Goal: Transaction & Acquisition: Purchase product/service

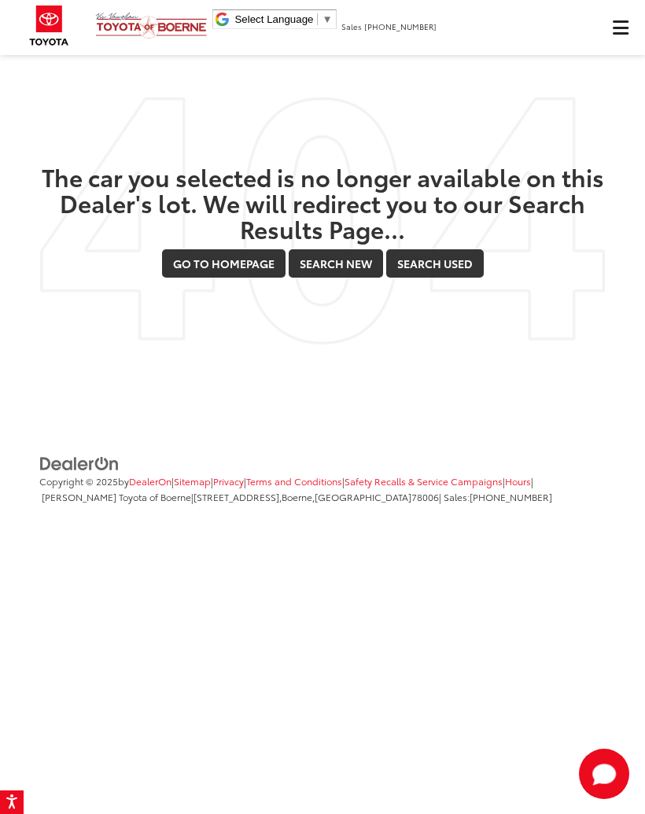
click at [629, 31] on button "Click to show site navigation" at bounding box center [620, 27] width 50 height 55
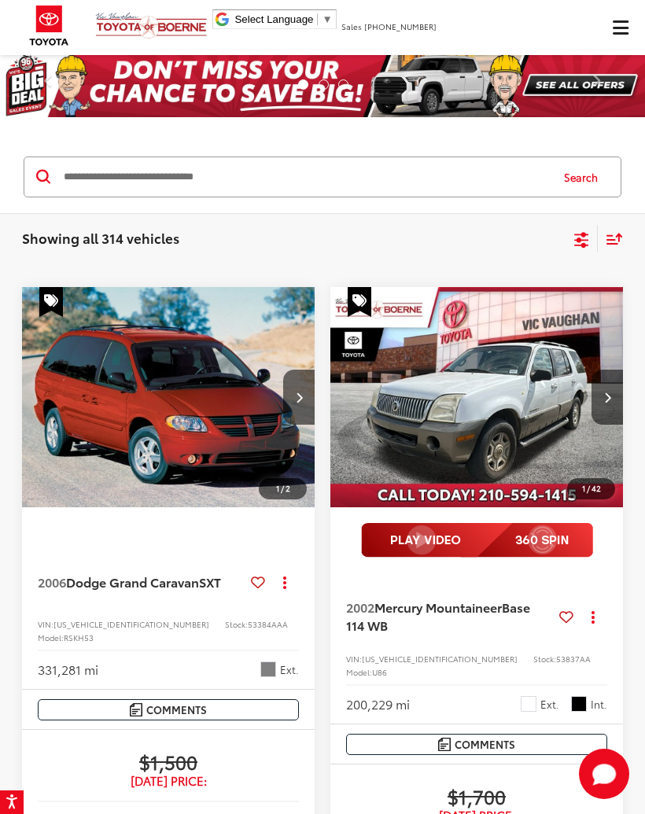
click at [617, 28] on span "Click to show site navigation" at bounding box center [621, 28] width 16 height 1
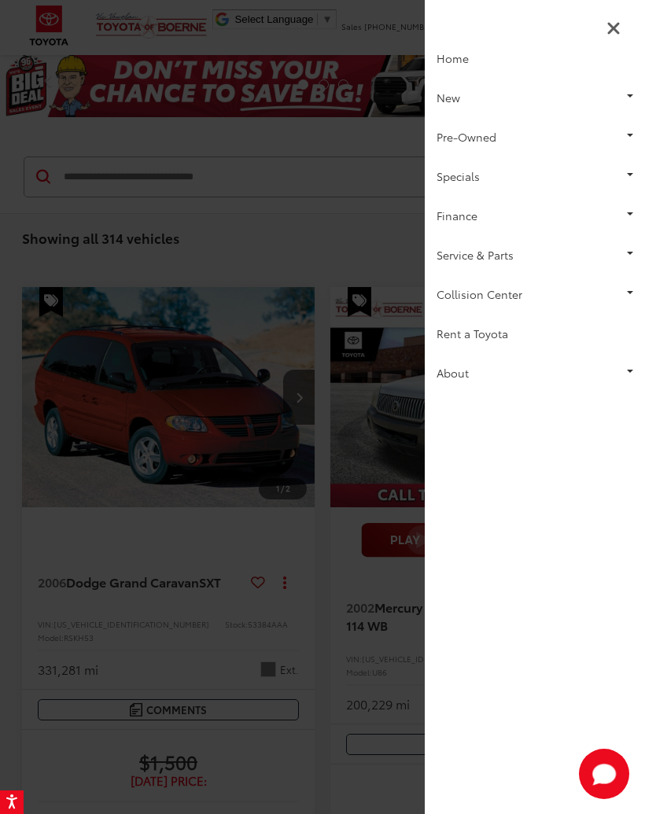
click at [503, 137] on link "Pre-Owned" at bounding box center [535, 136] width 220 height 39
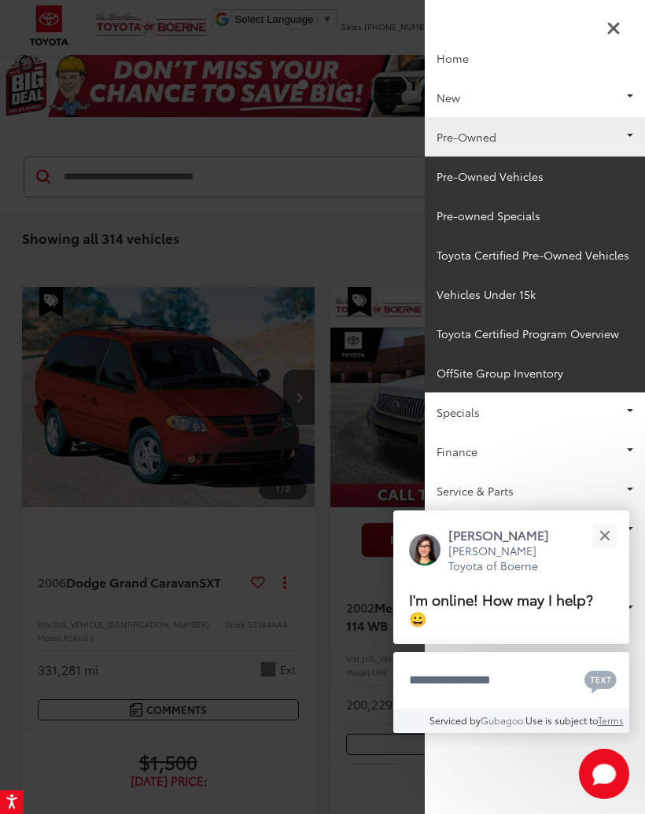
click at [520, 175] on link "Pre-Owned Vehicles" at bounding box center [535, 175] width 220 height 39
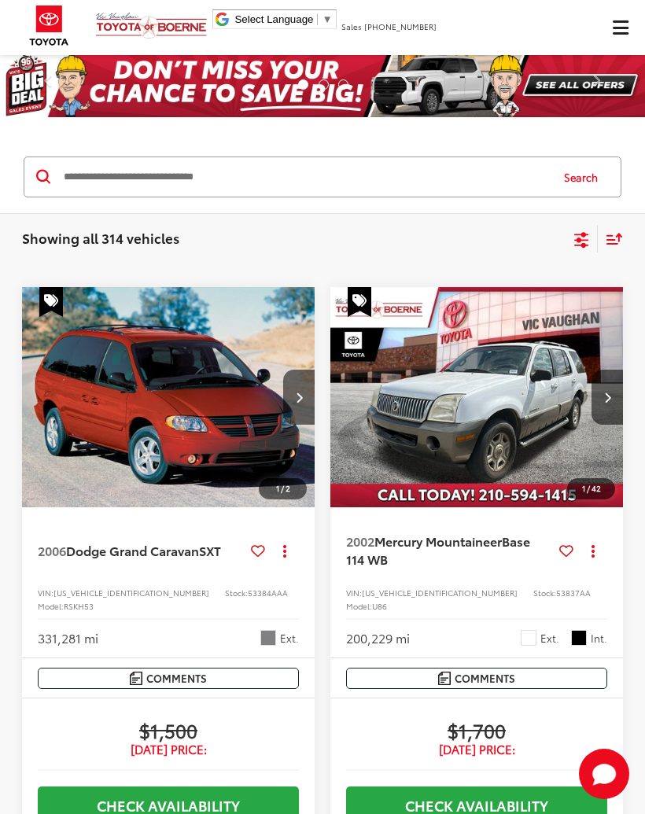
click at [574, 246] on icon "Select filters" at bounding box center [582, 240] width 20 height 20
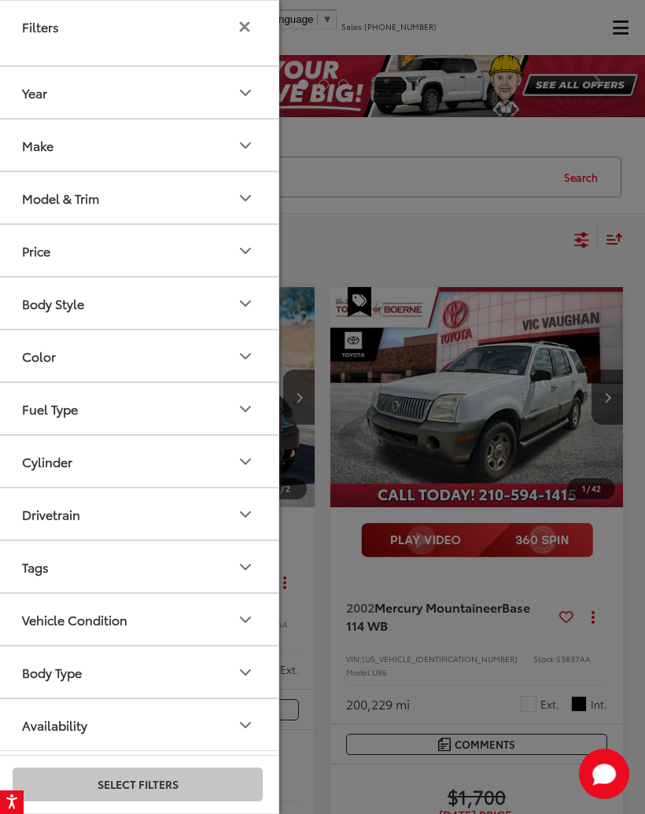
click at [41, 197] on div "Model & Trim" at bounding box center [60, 197] width 77 height 15
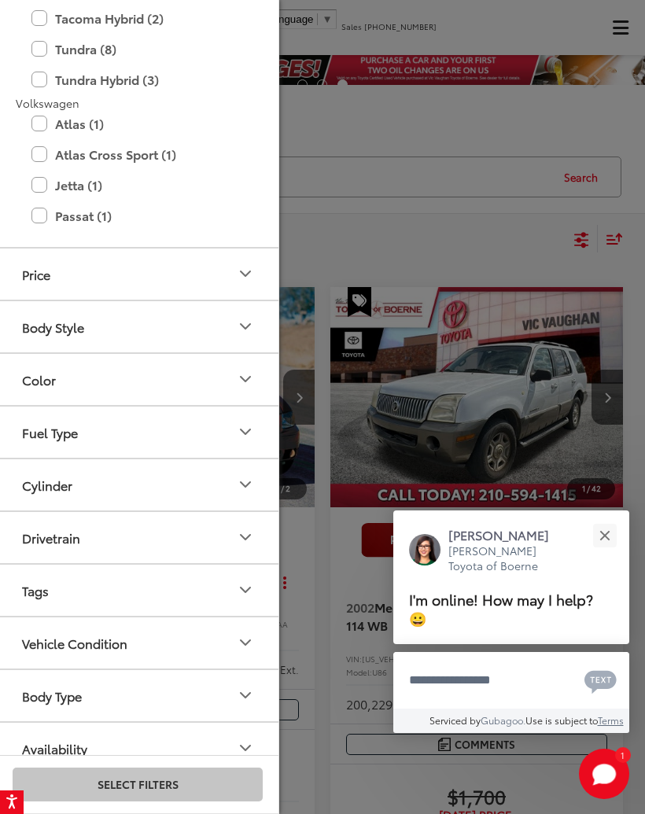
click at [612, 540] on button "Close" at bounding box center [604, 535] width 34 height 34
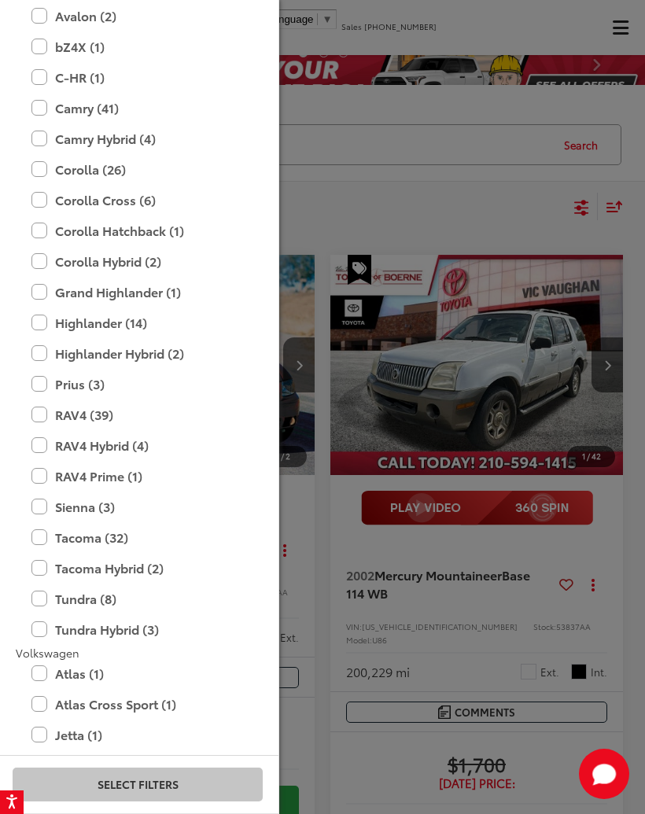
scroll to position [2907, 0]
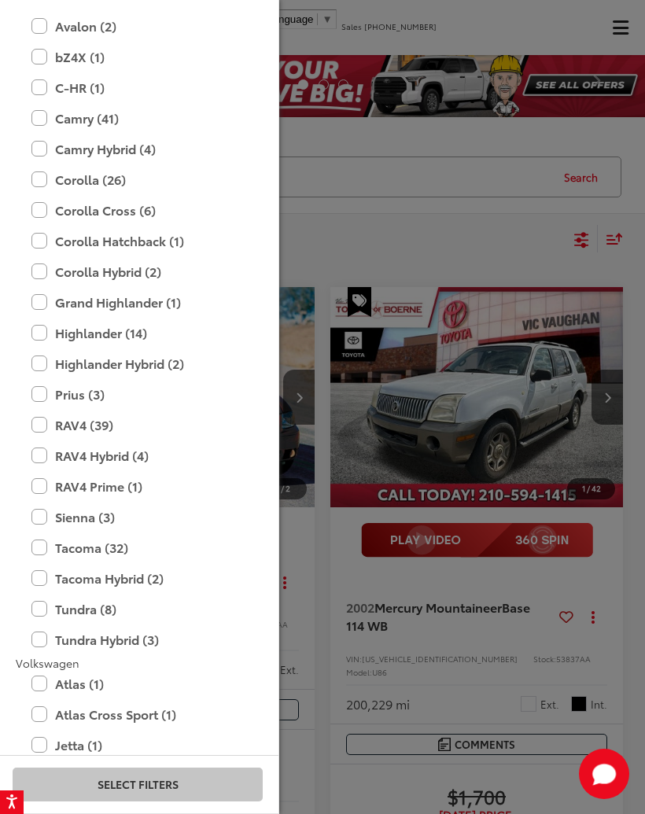
click at [98, 595] on label "Tundra (8)" at bounding box center [137, 609] width 212 height 28
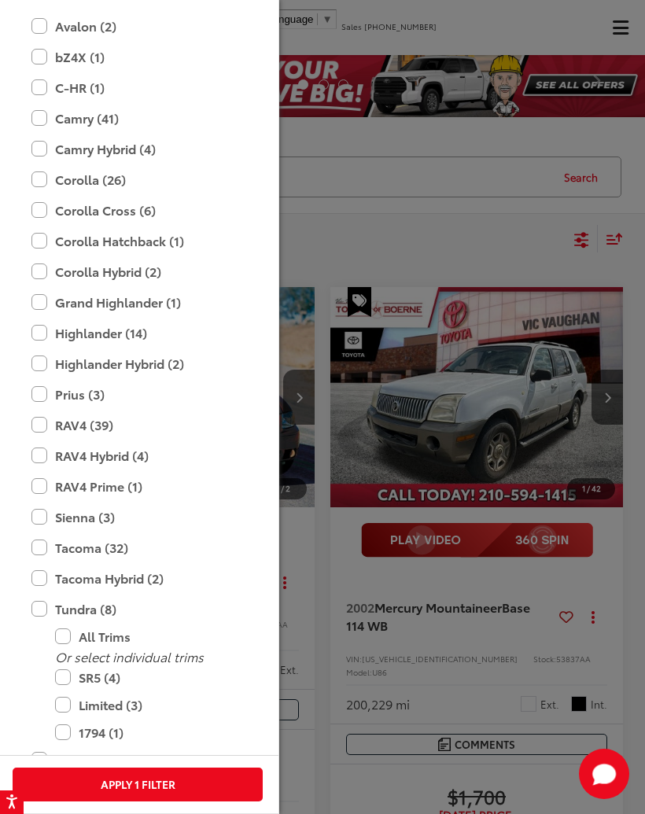
click at [108, 534] on label "Tacoma (32)" at bounding box center [137, 548] width 212 height 28
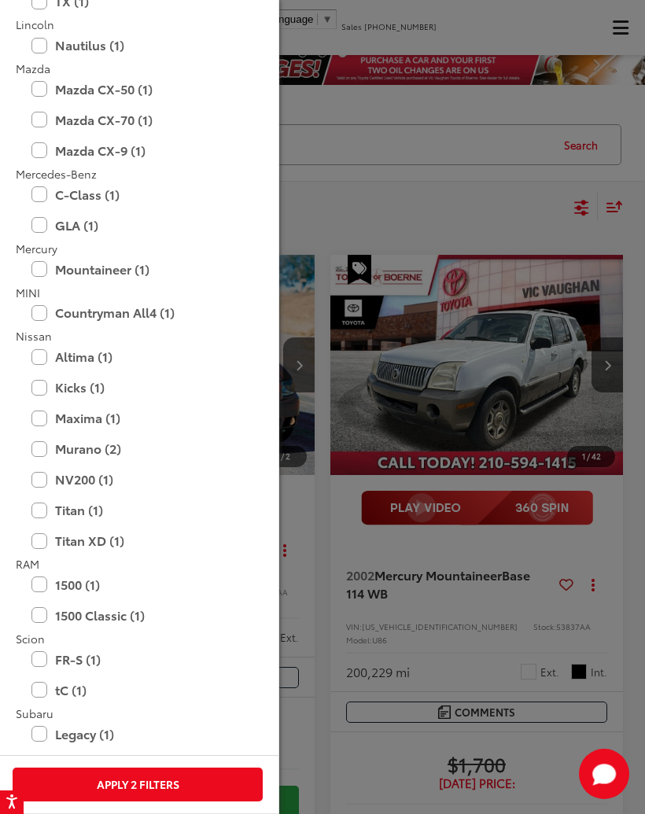
scroll to position [1975, 0]
click at [79, 602] on label "1500 Classic (1)" at bounding box center [137, 616] width 212 height 28
click at [85, 572] on label "1500 (1)" at bounding box center [137, 586] width 212 height 28
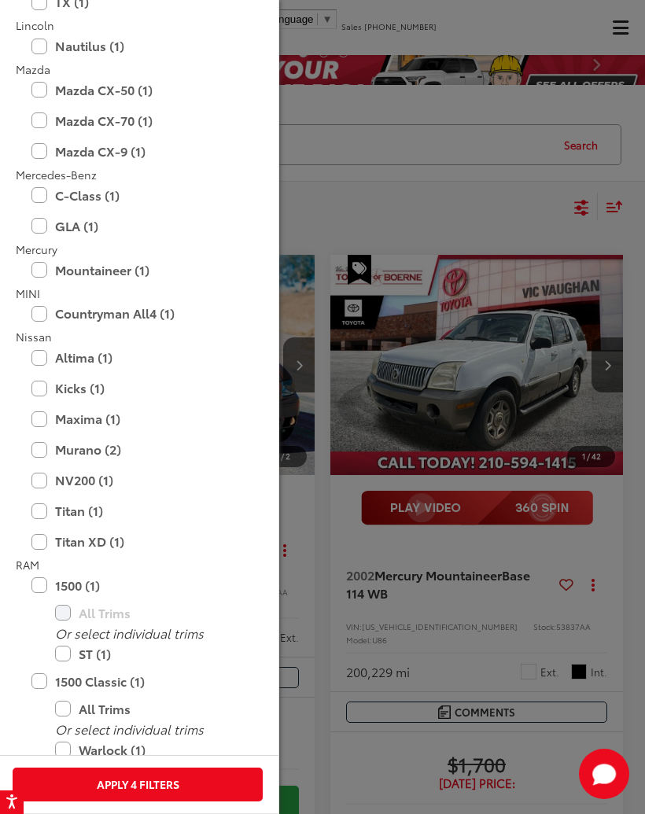
click at [95, 532] on label "Titan XD (1)" at bounding box center [137, 542] width 212 height 28
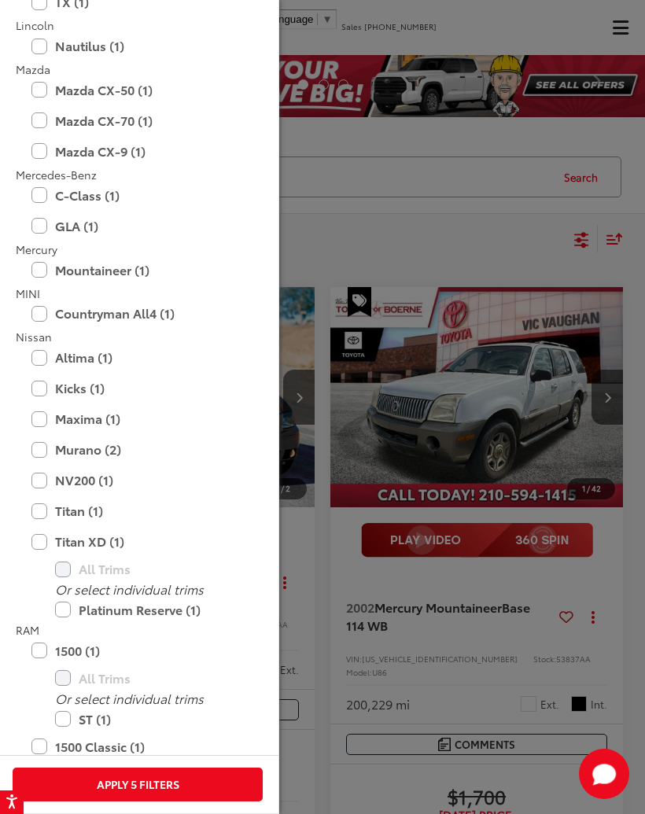
click at [90, 501] on label "Titan (1)" at bounding box center [137, 511] width 212 height 28
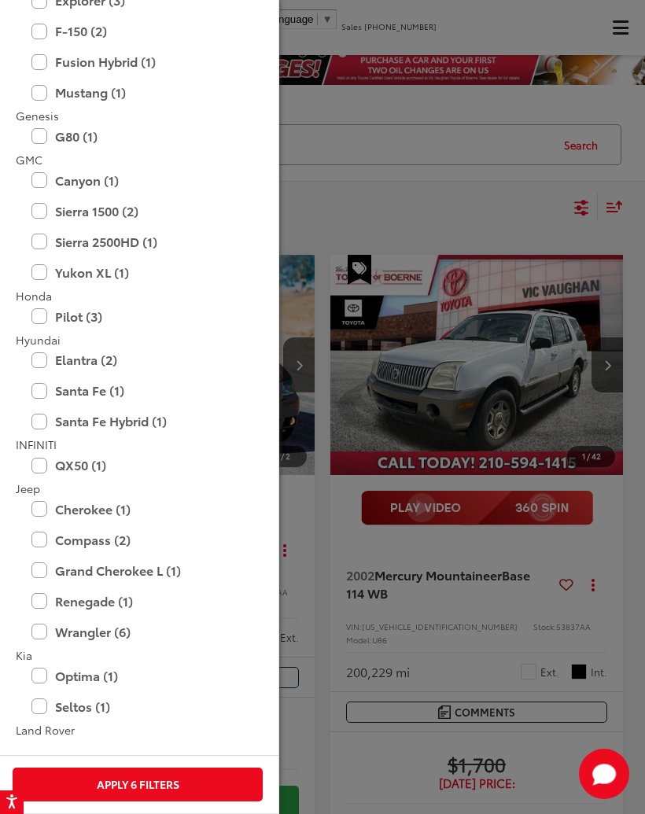
scroll to position [1123, 0]
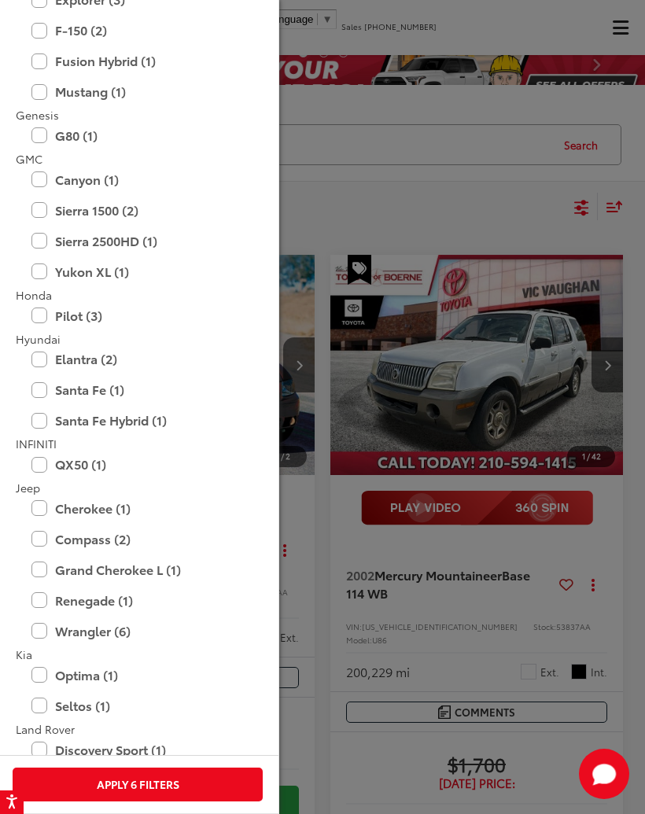
click at [116, 621] on label "Wrangler (6)" at bounding box center [137, 631] width 212 height 28
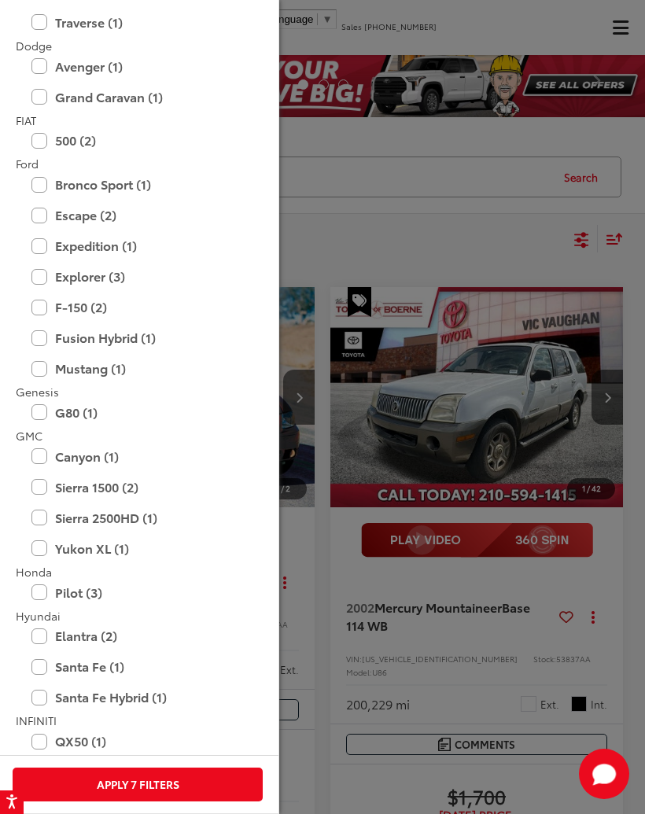
scroll to position [841, 0]
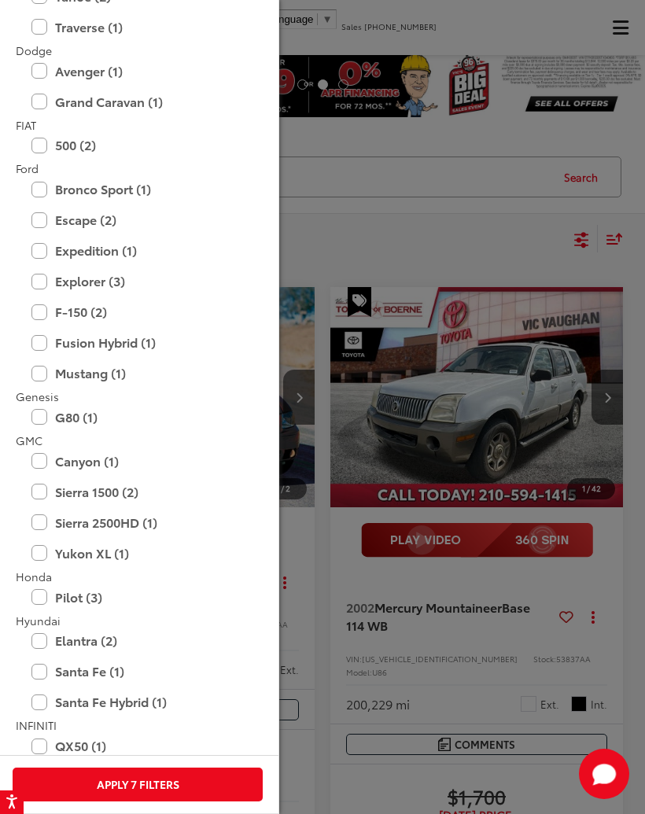
click at [130, 519] on label "Sierra 2500HD (1)" at bounding box center [137, 523] width 212 height 28
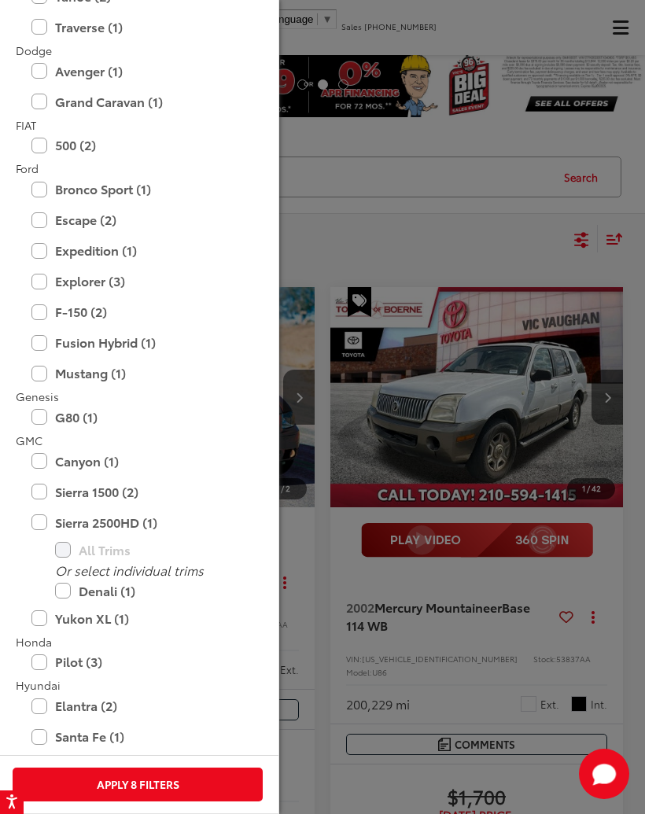
click at [122, 489] on label "Sierra 1500 (2)" at bounding box center [137, 492] width 212 height 28
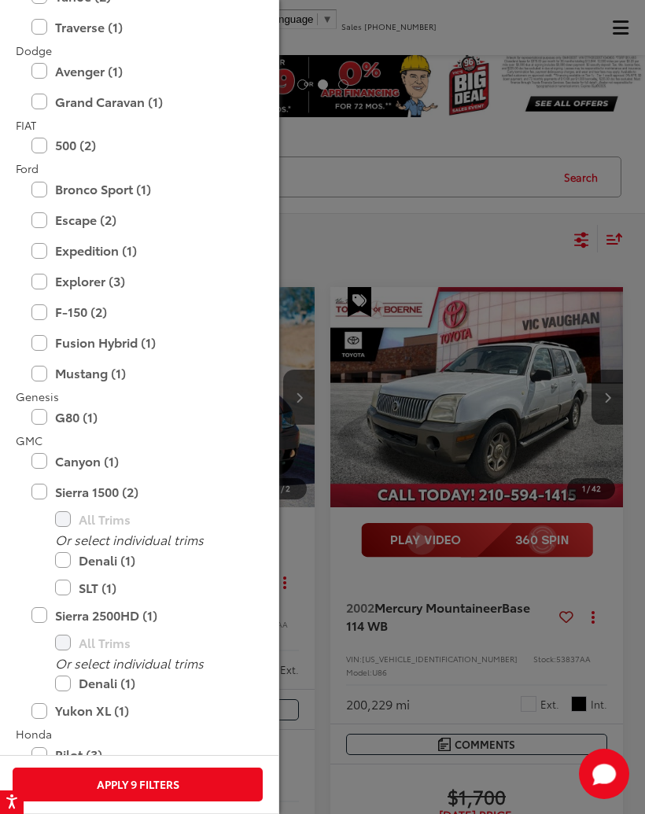
click at [106, 457] on label "Canyon (1)" at bounding box center [137, 461] width 212 height 28
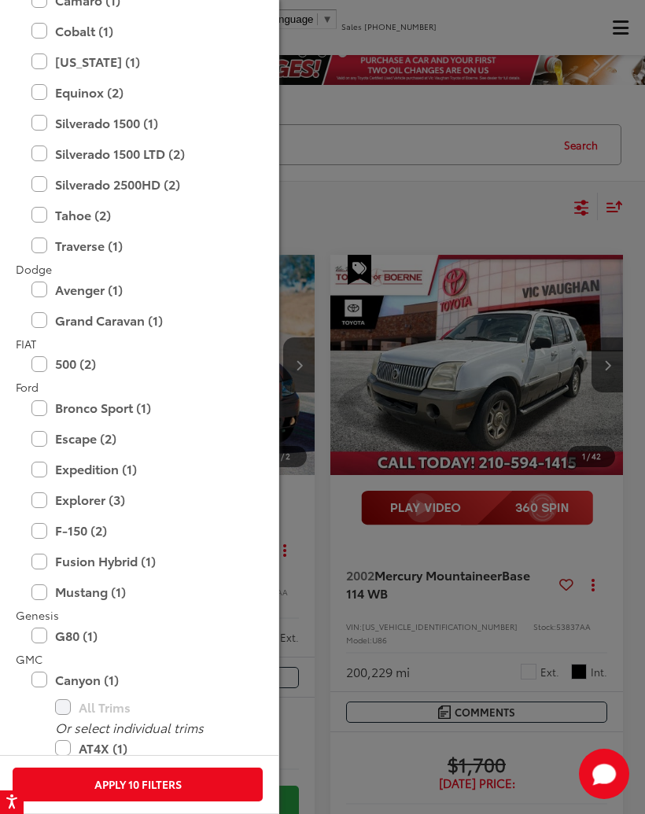
scroll to position [624, 0]
click at [103, 528] on label "F-150 (2)" at bounding box center [137, 530] width 212 height 28
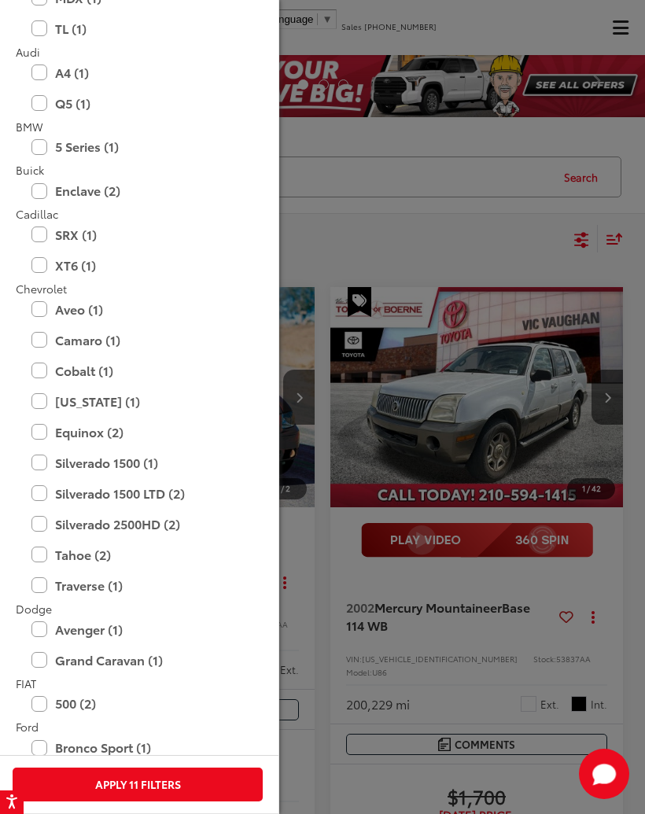
scroll to position [280, 0]
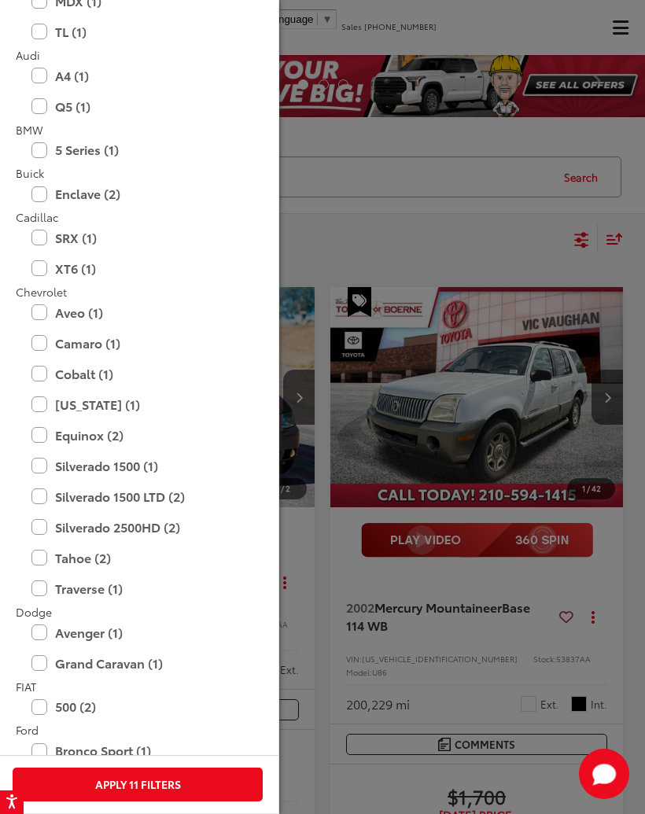
click at [142, 522] on label "Silverado 2500HD (2)" at bounding box center [137, 528] width 212 height 28
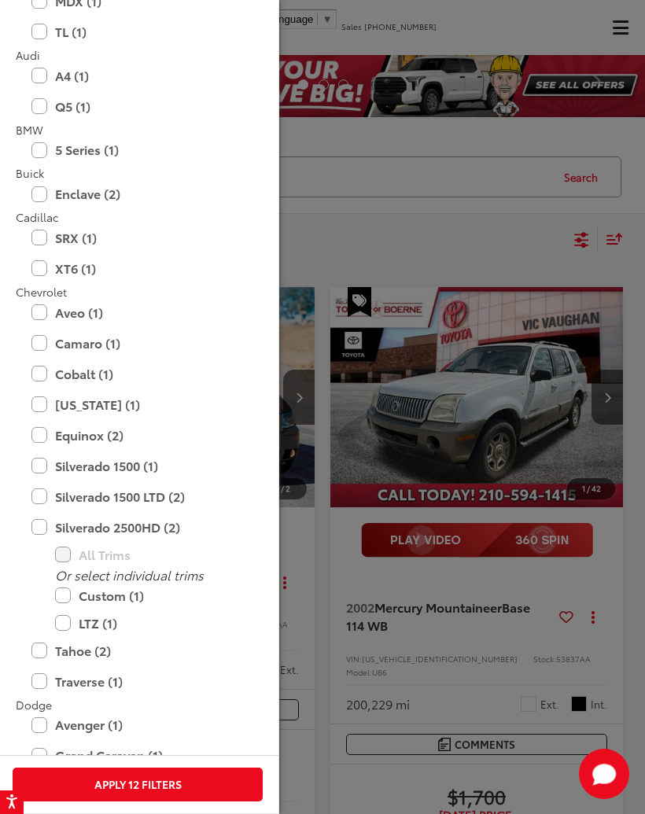
click at [148, 493] on label "Silverado 1500 LTD (2)" at bounding box center [137, 497] width 212 height 28
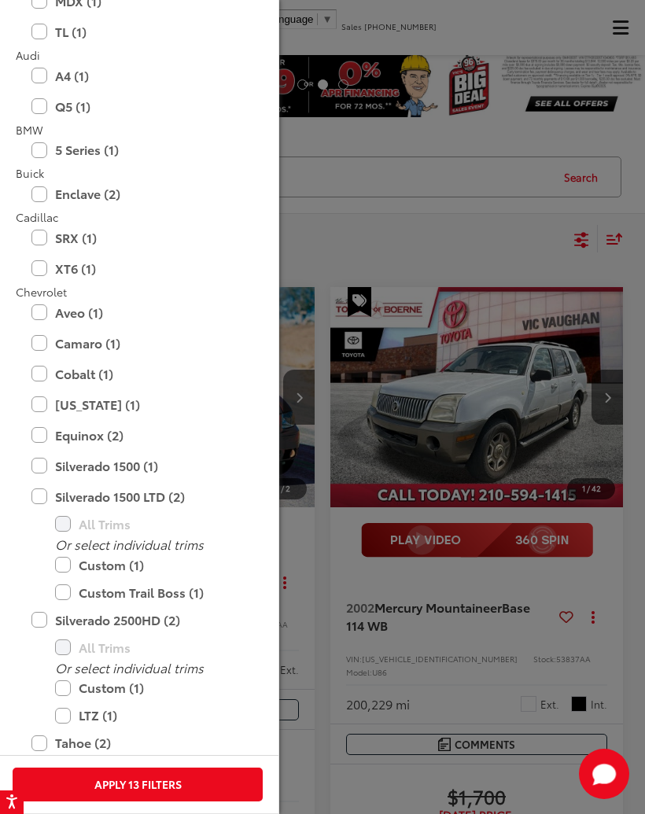
click at [142, 466] on label "Silverado 1500 (1)" at bounding box center [137, 466] width 212 height 28
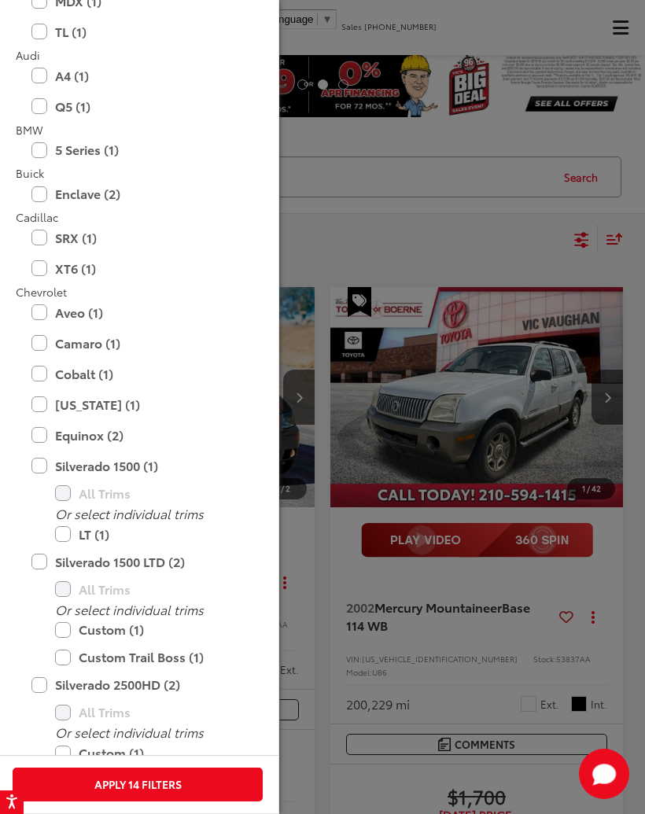
click at [113, 402] on label "Colorado (1)" at bounding box center [137, 405] width 212 height 28
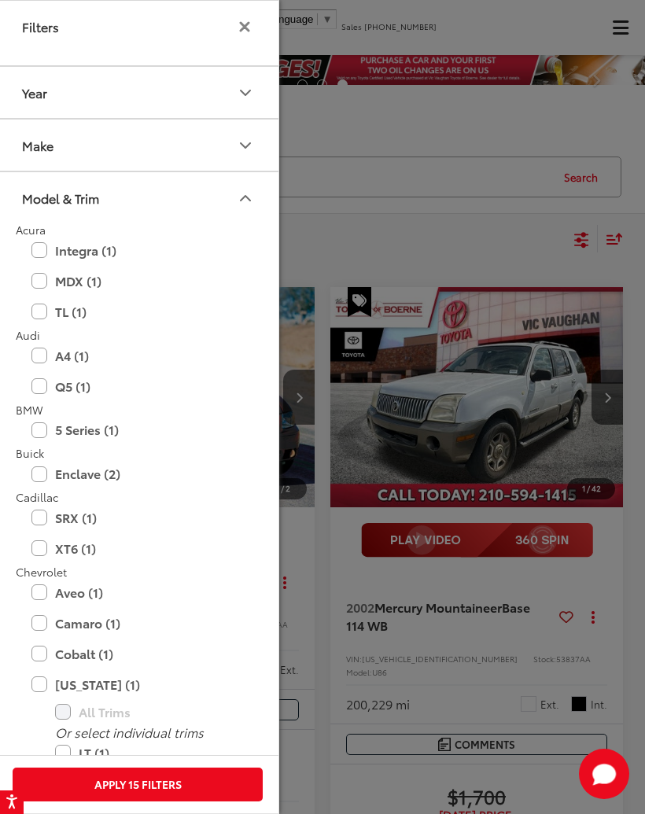
scroll to position [0, 0]
click at [186, 781] on button "Apply 15 Filters" at bounding box center [138, 785] width 250 height 34
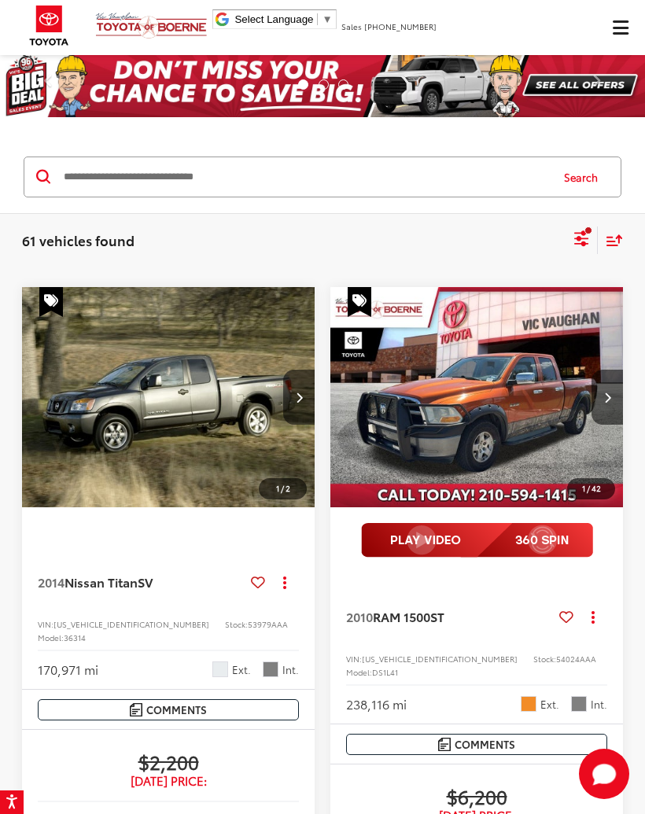
click at [613, 237] on icon "Select sort value" at bounding box center [614, 240] width 17 height 12
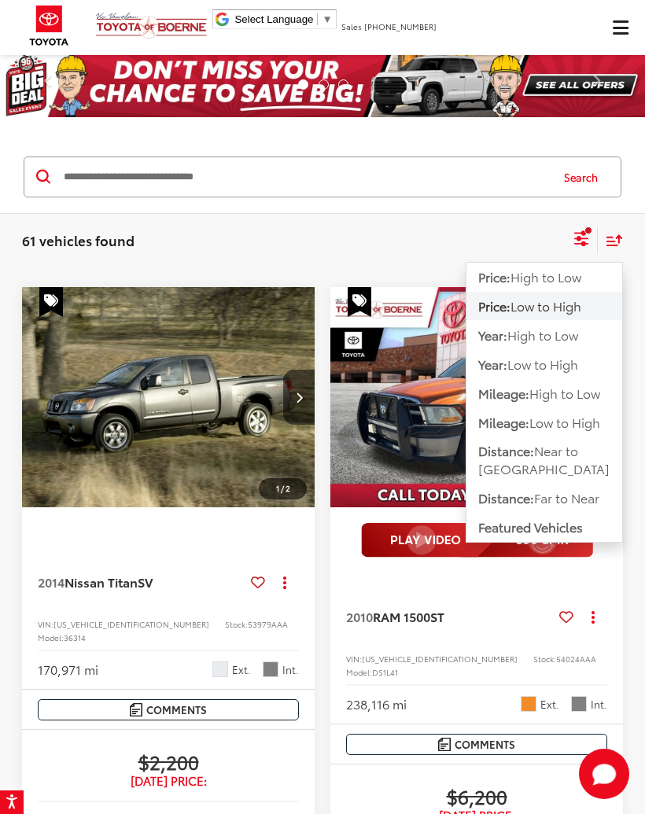
click at [558, 312] on span "Low to High" at bounding box center [545, 305] width 71 height 18
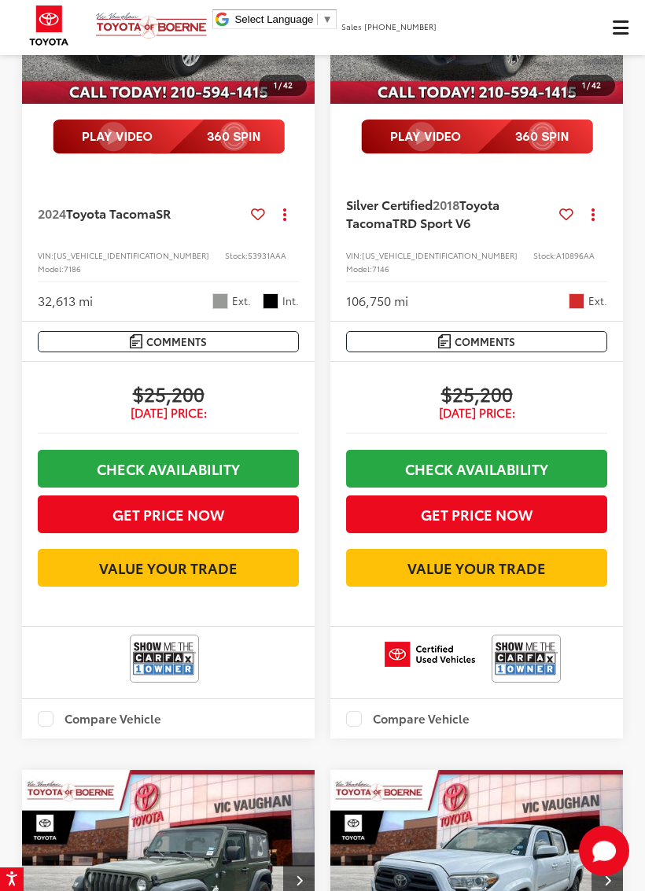
scroll to position [3813, 0]
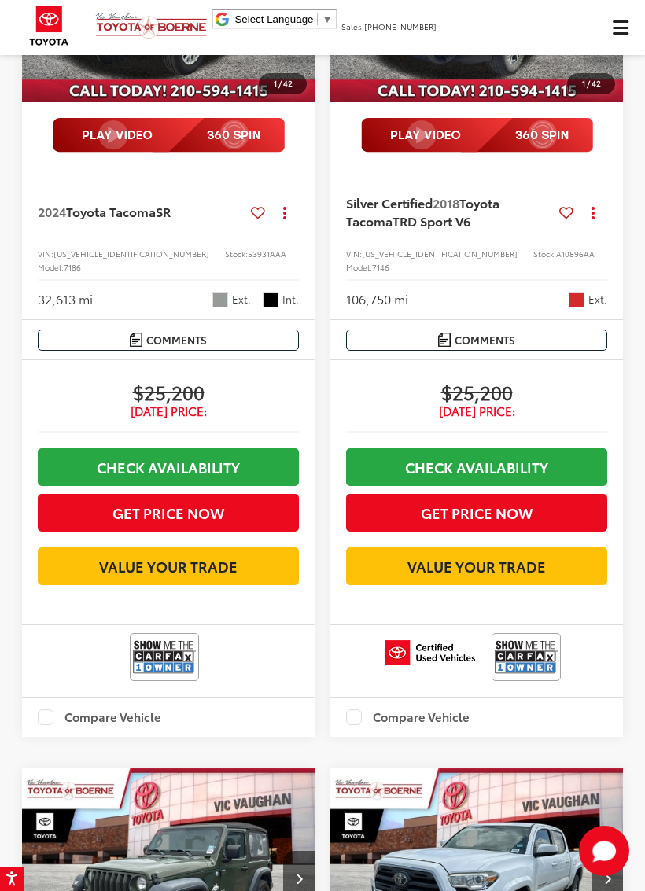
click at [72, 319] on div "2024 Toyota Tacoma SR Copy Link Share Print View Details VIN: 3TYKD5HN9RT009420…" at bounding box center [168, 243] width 293 height 151
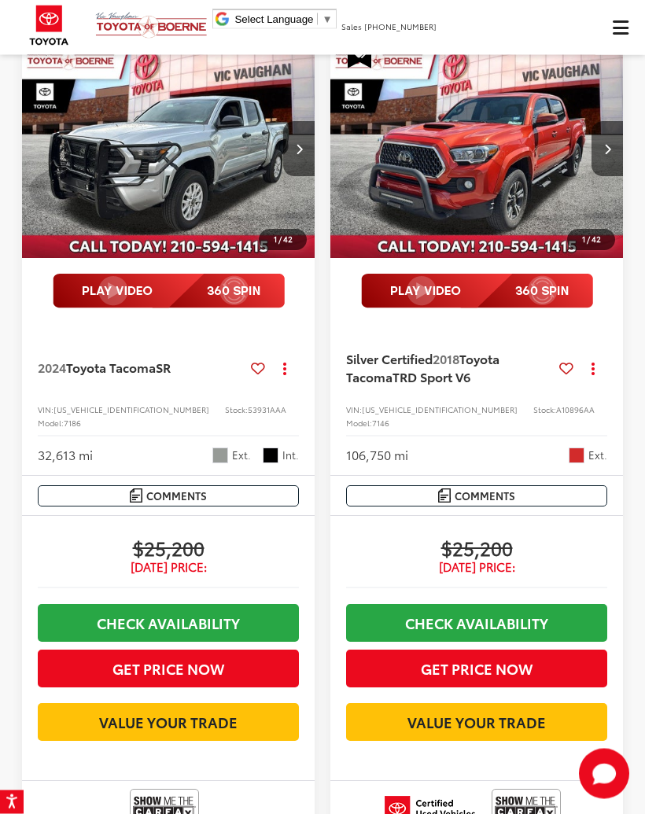
scroll to position [3654, 0]
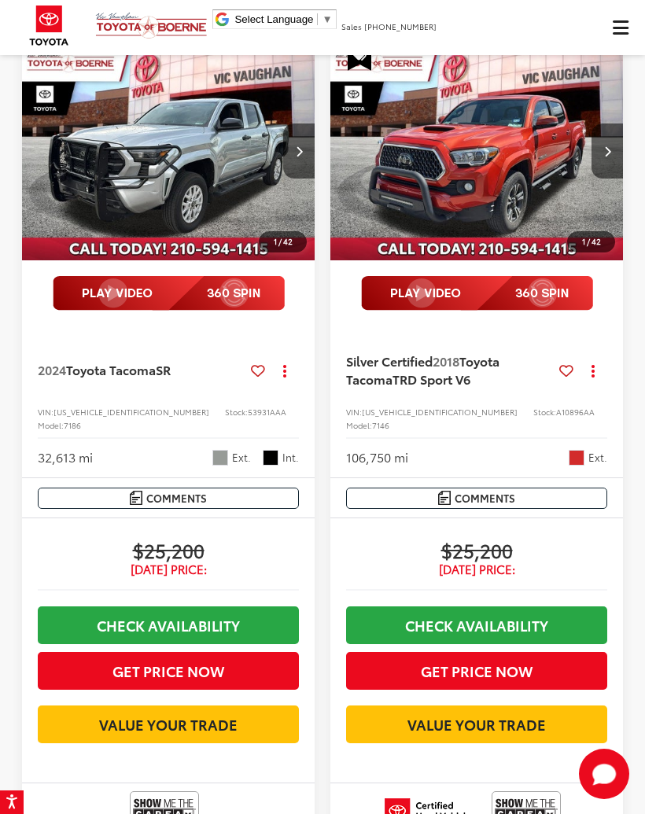
click at [156, 262] on img "2024 Toyota Tacoma SR 0" at bounding box center [168, 151] width 295 height 221
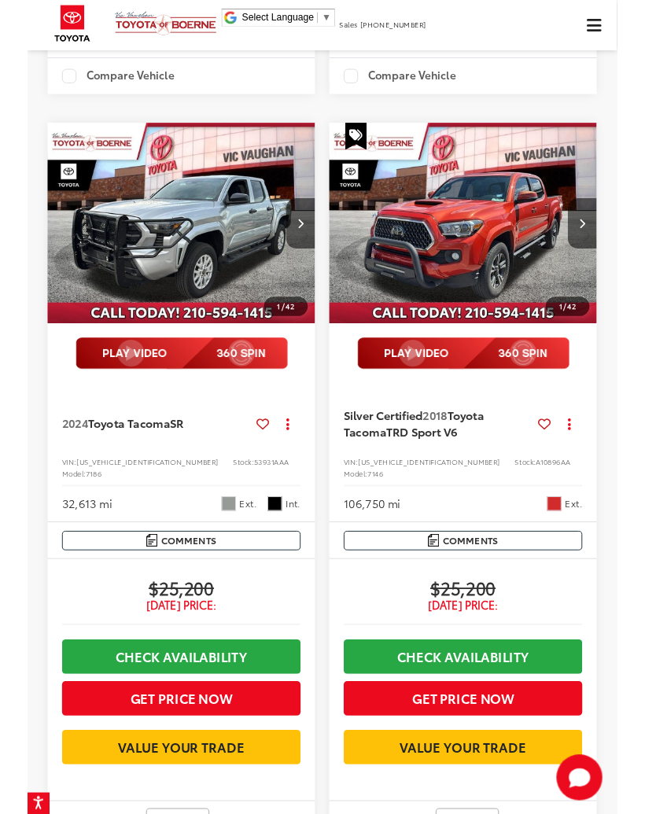
scroll to position [3528, 0]
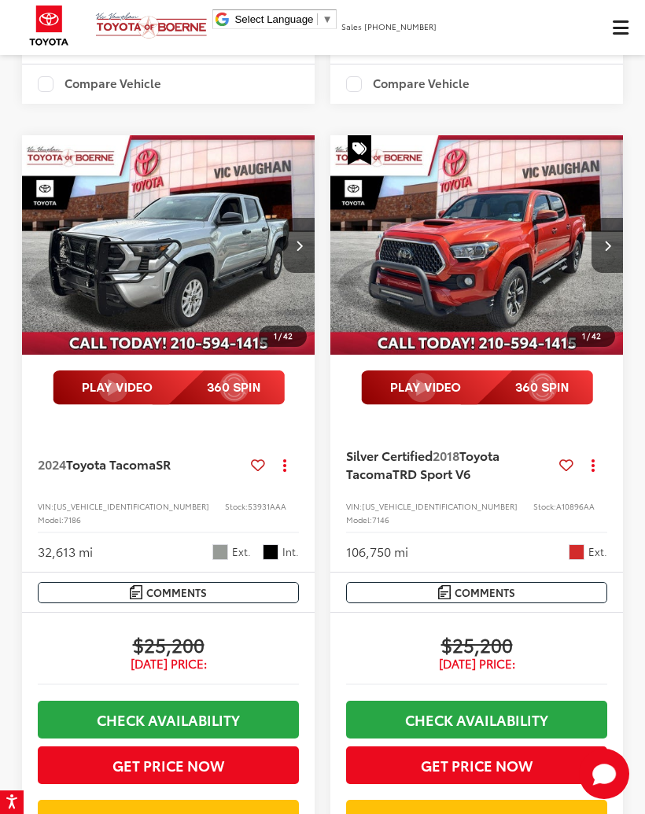
click at [444, 356] on img "2018 Toyota Tacoma TRD Sport V6 0" at bounding box center [477, 245] width 295 height 221
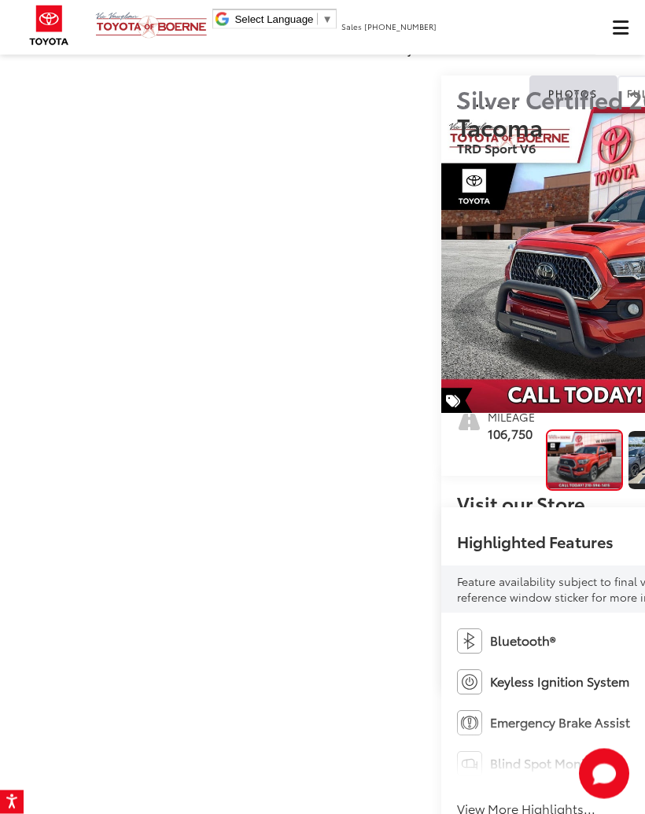
scroll to position [26, 0]
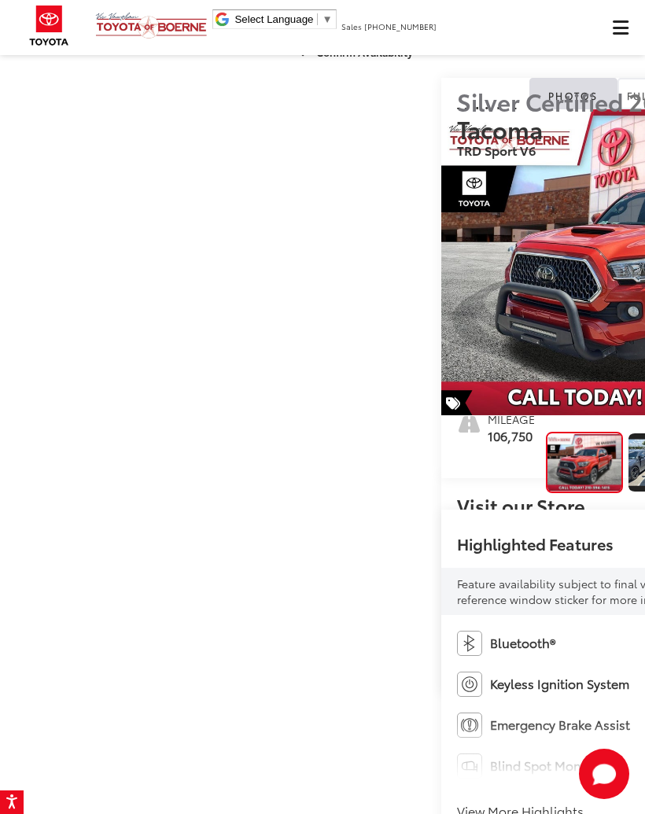
click at [441, 415] on img "2018 Toyota Tacoma TRD Sport V6 0" at bounding box center [645, 262] width 408 height 306
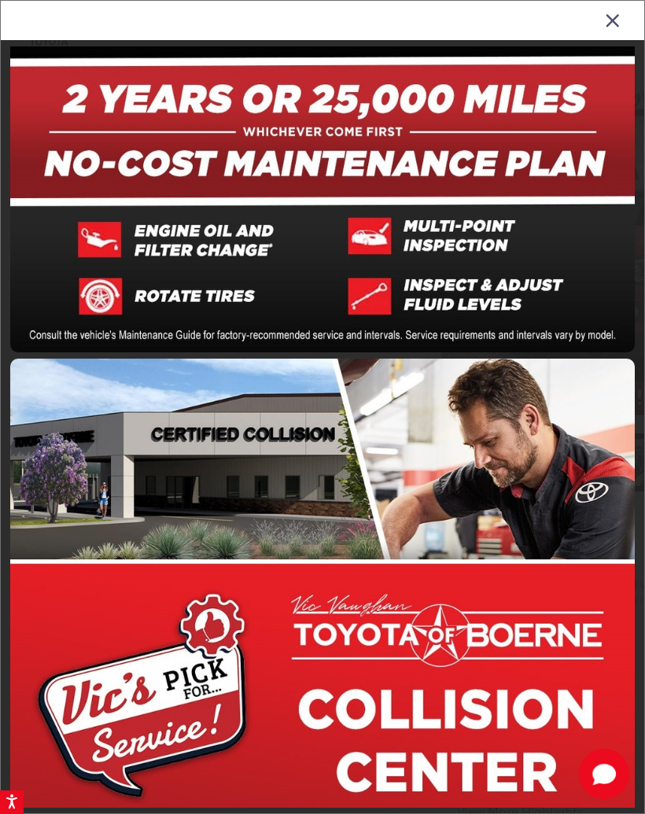
scroll to position [8020, 0]
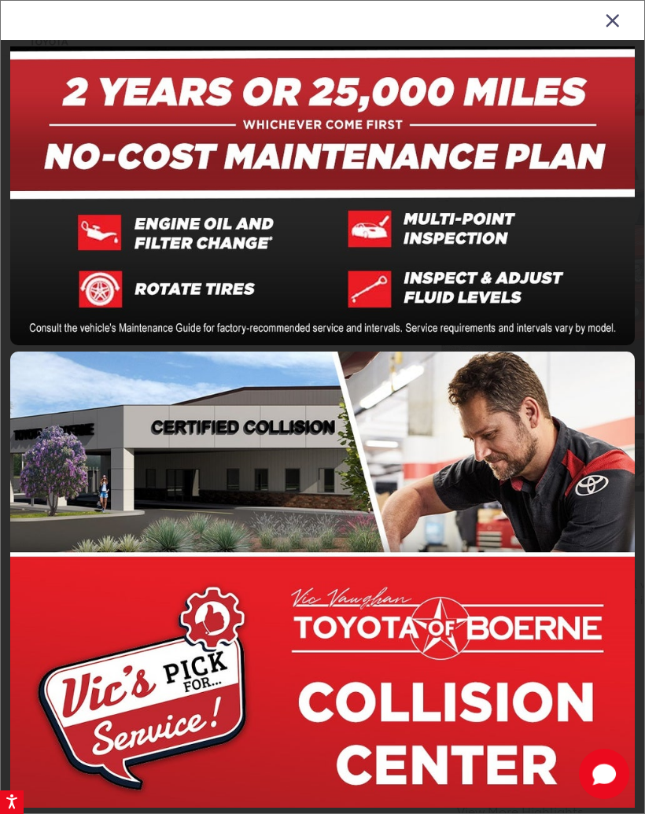
click at [614, 20] on icon "Close gallery" at bounding box center [613, 19] width 16 height 20
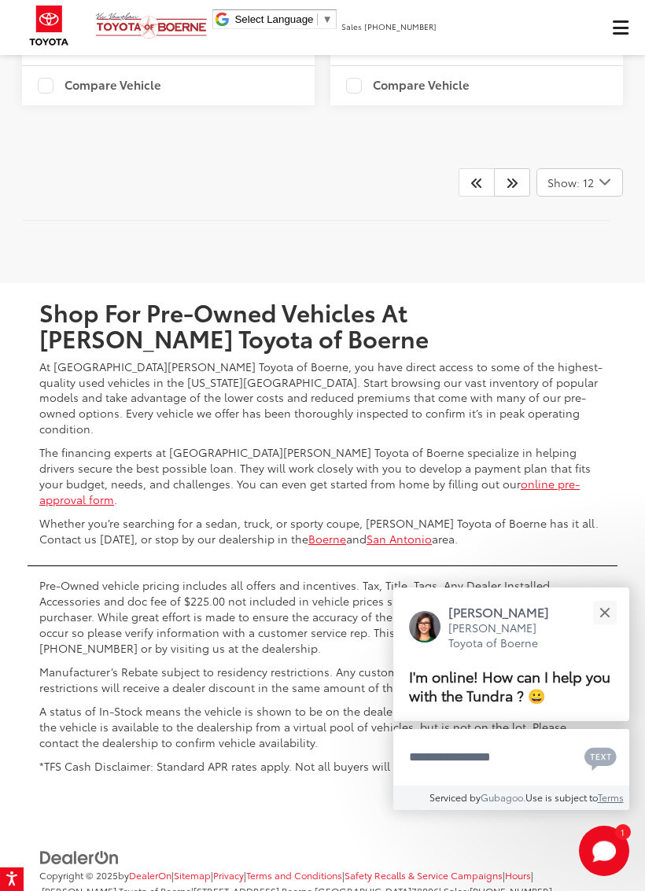
scroll to position [5359, 0]
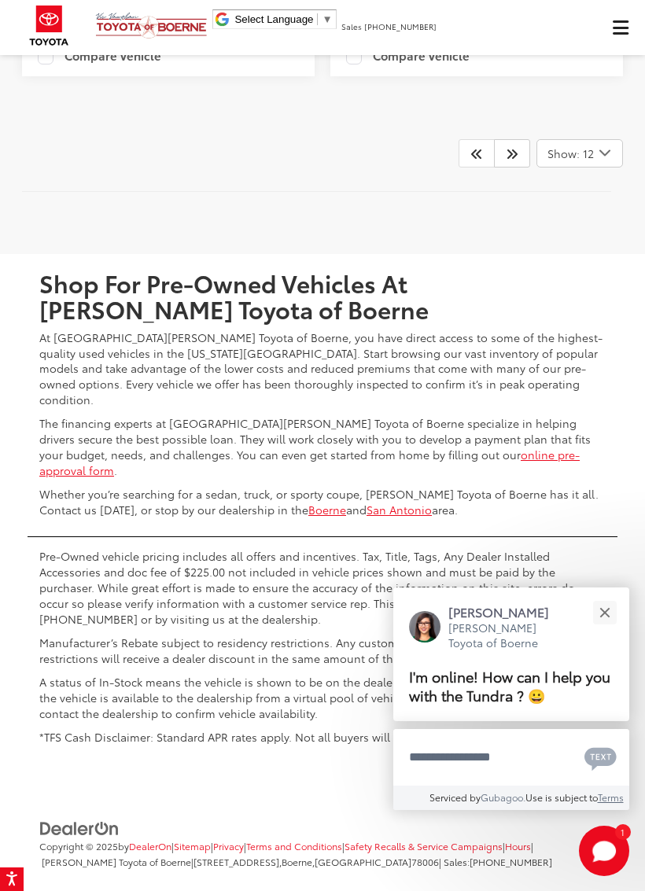
click at [516, 160] on icon "Next" at bounding box center [512, 153] width 13 height 13
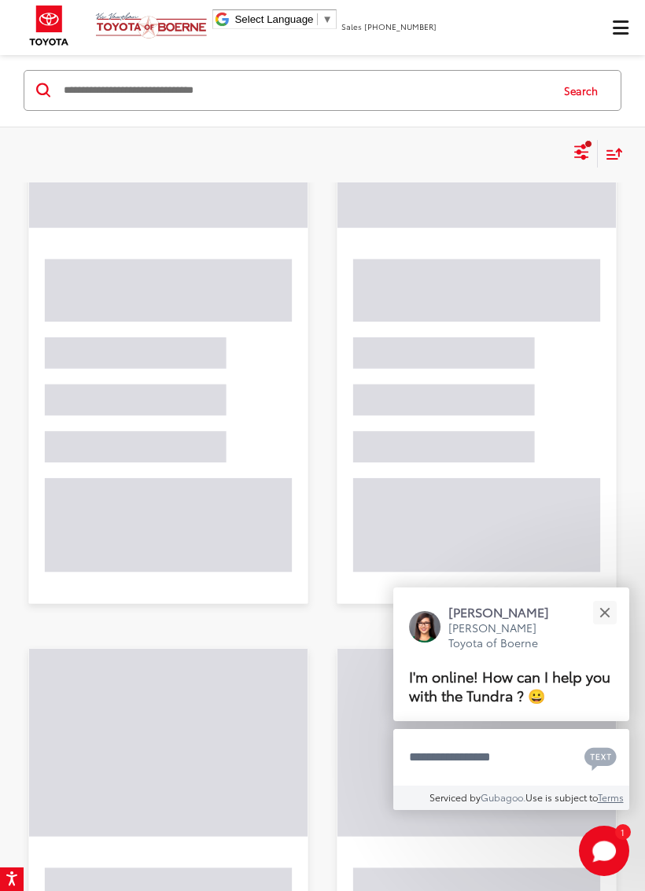
scroll to position [141, 0]
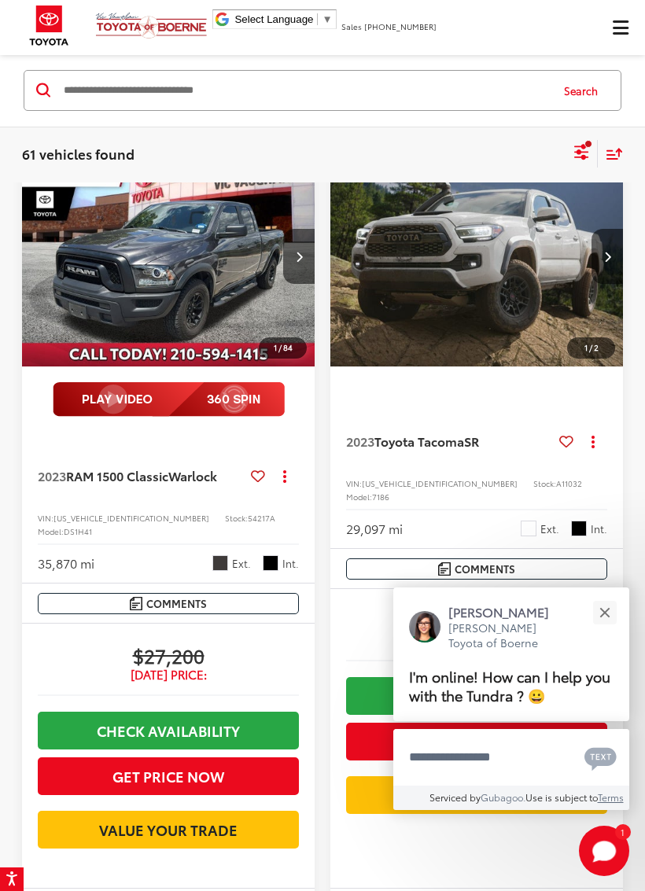
click at [613, 620] on button "Close" at bounding box center [604, 612] width 34 height 34
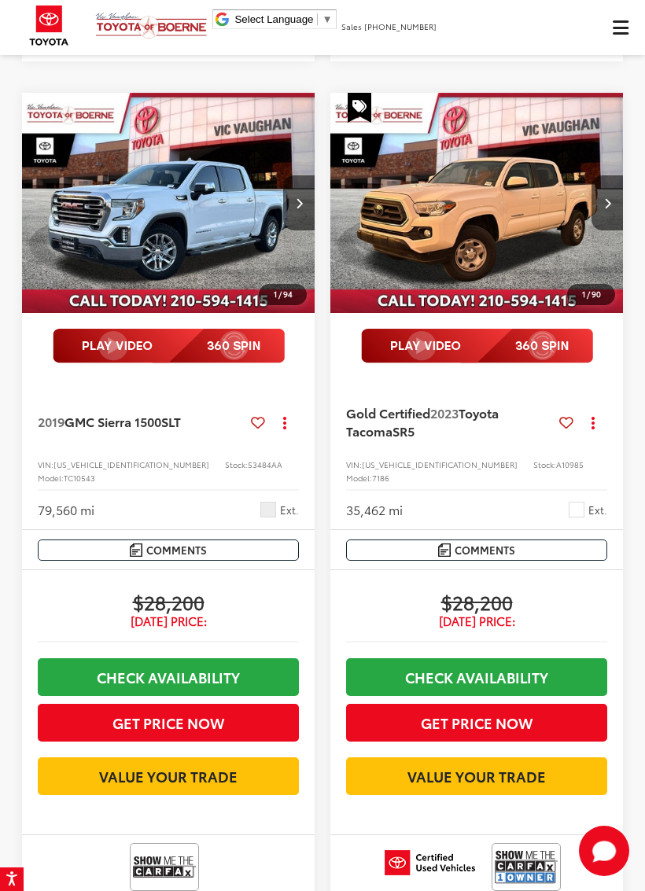
scroll to position [1939, 0]
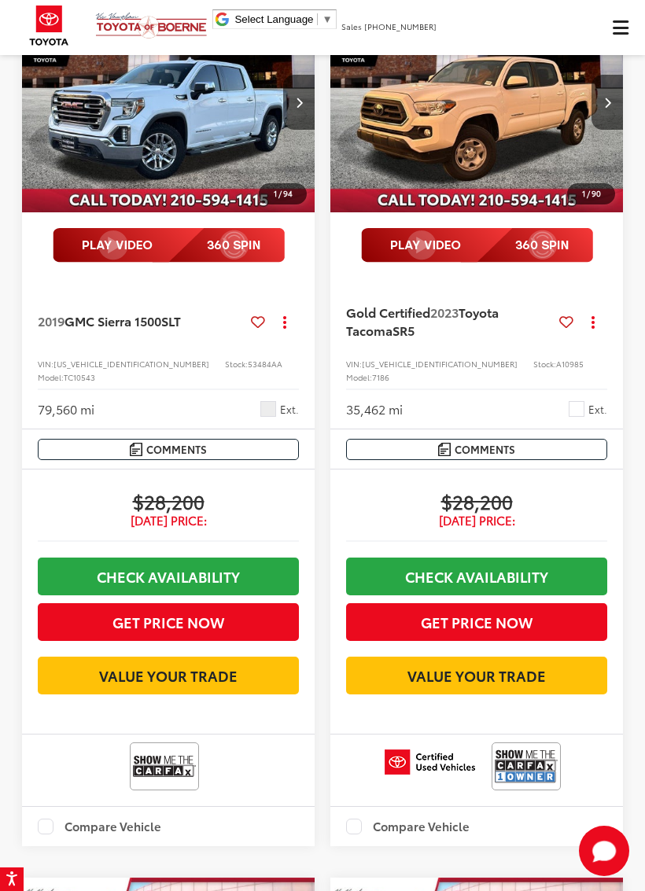
click at [153, 202] on img "2019 GMC Sierra 1500 SLT 0" at bounding box center [168, 102] width 295 height 221
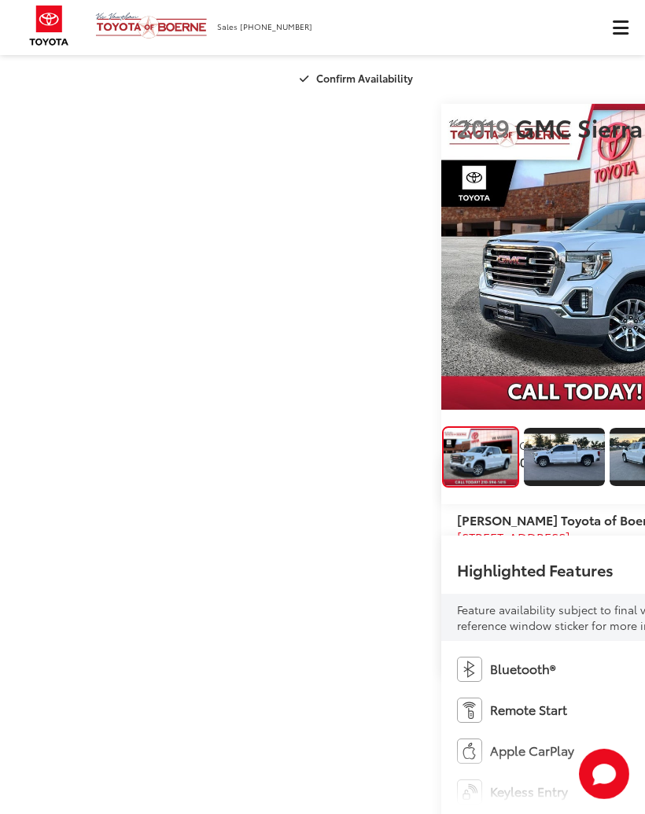
click at [441, 368] on img "2019 GMC Sierra 1500 SLT 0" at bounding box center [645, 257] width 408 height 306
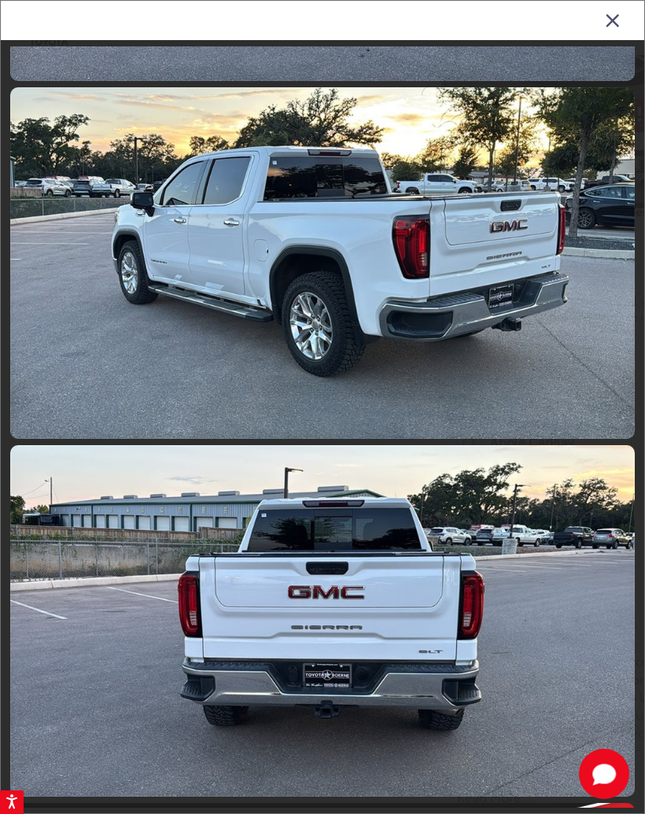
scroll to position [716, 0]
